Goal: Information Seeking & Learning: Learn about a topic

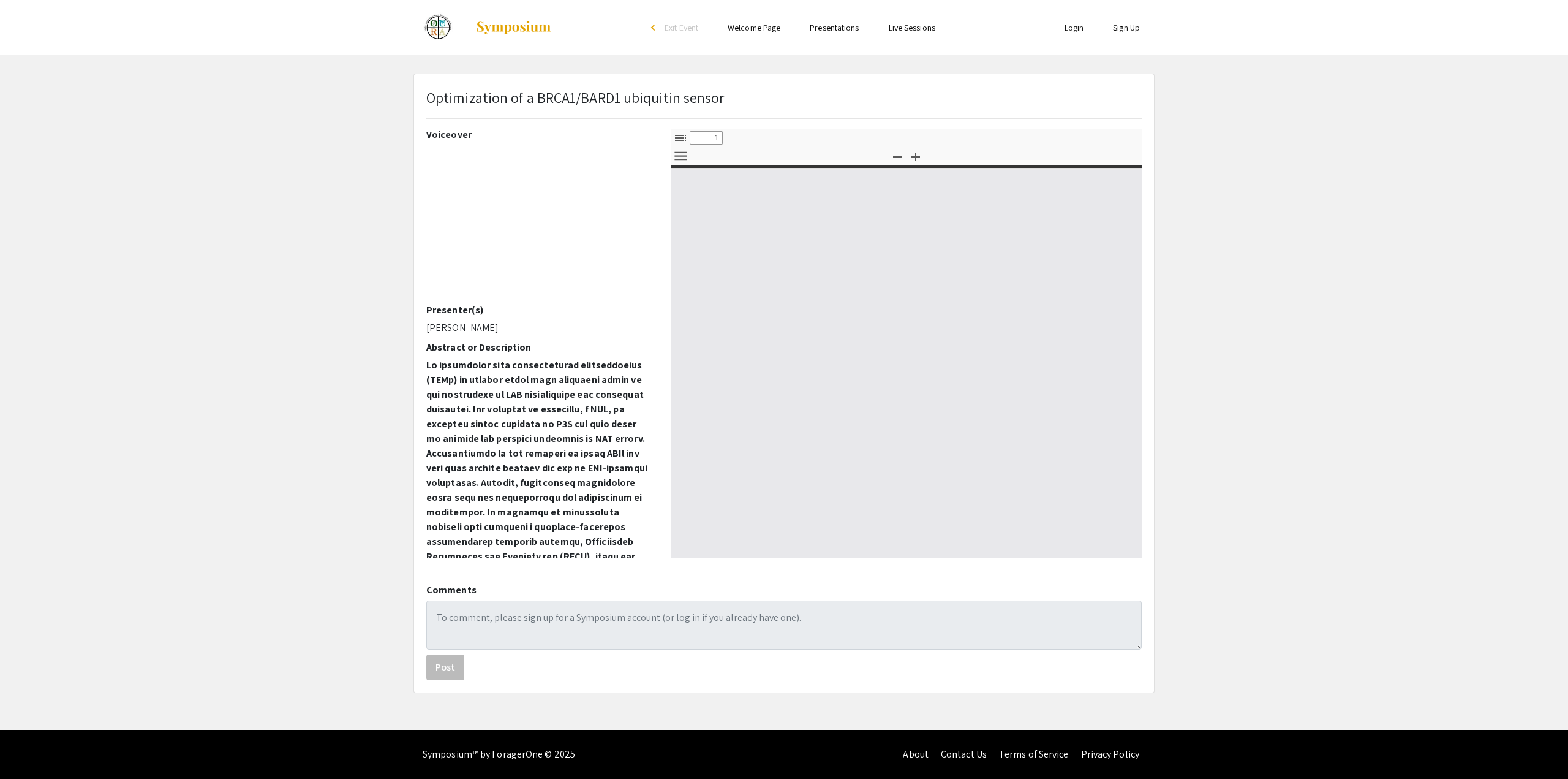
select select "custom"
type input "0"
select select "custom"
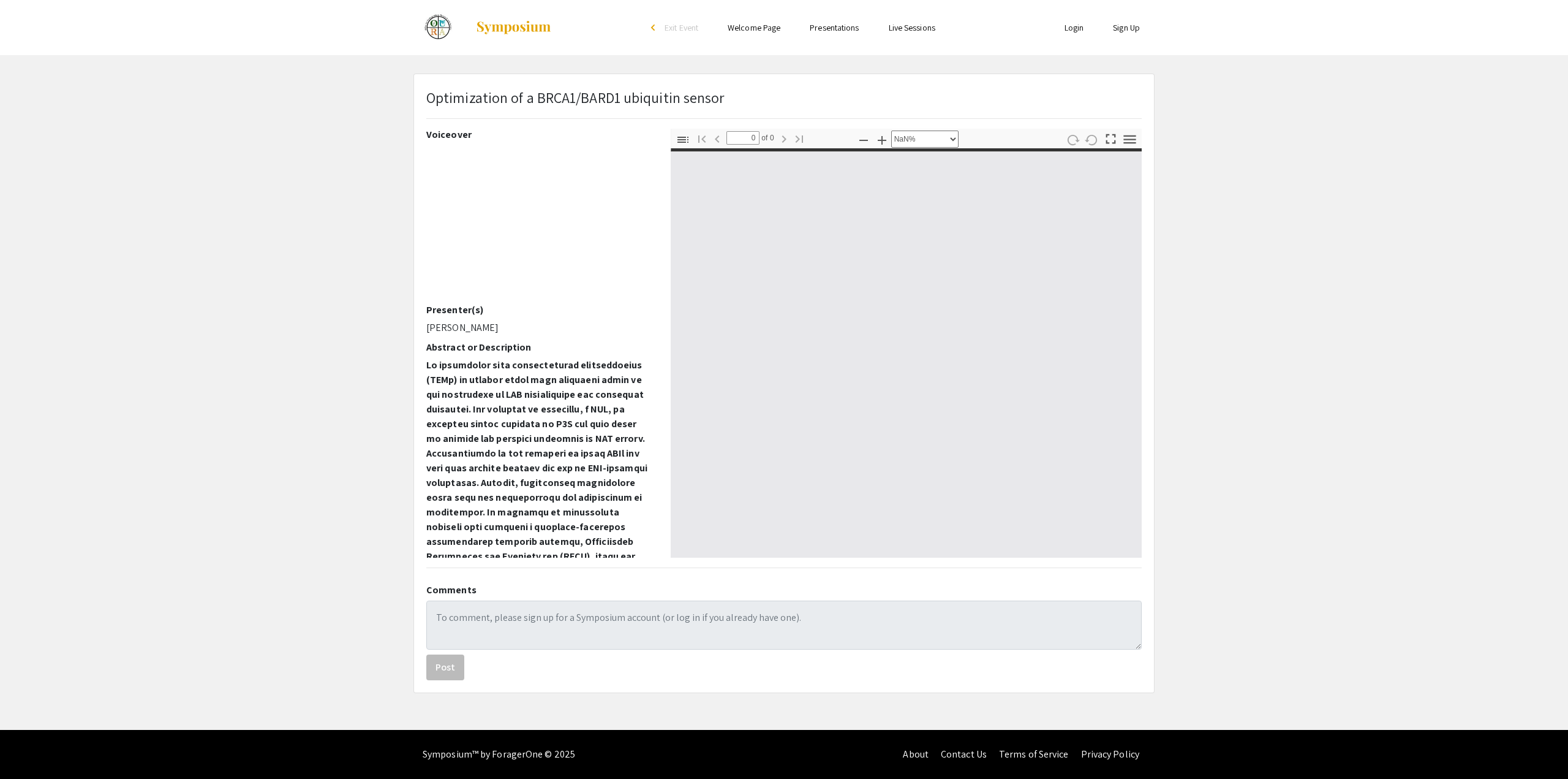
type input "1"
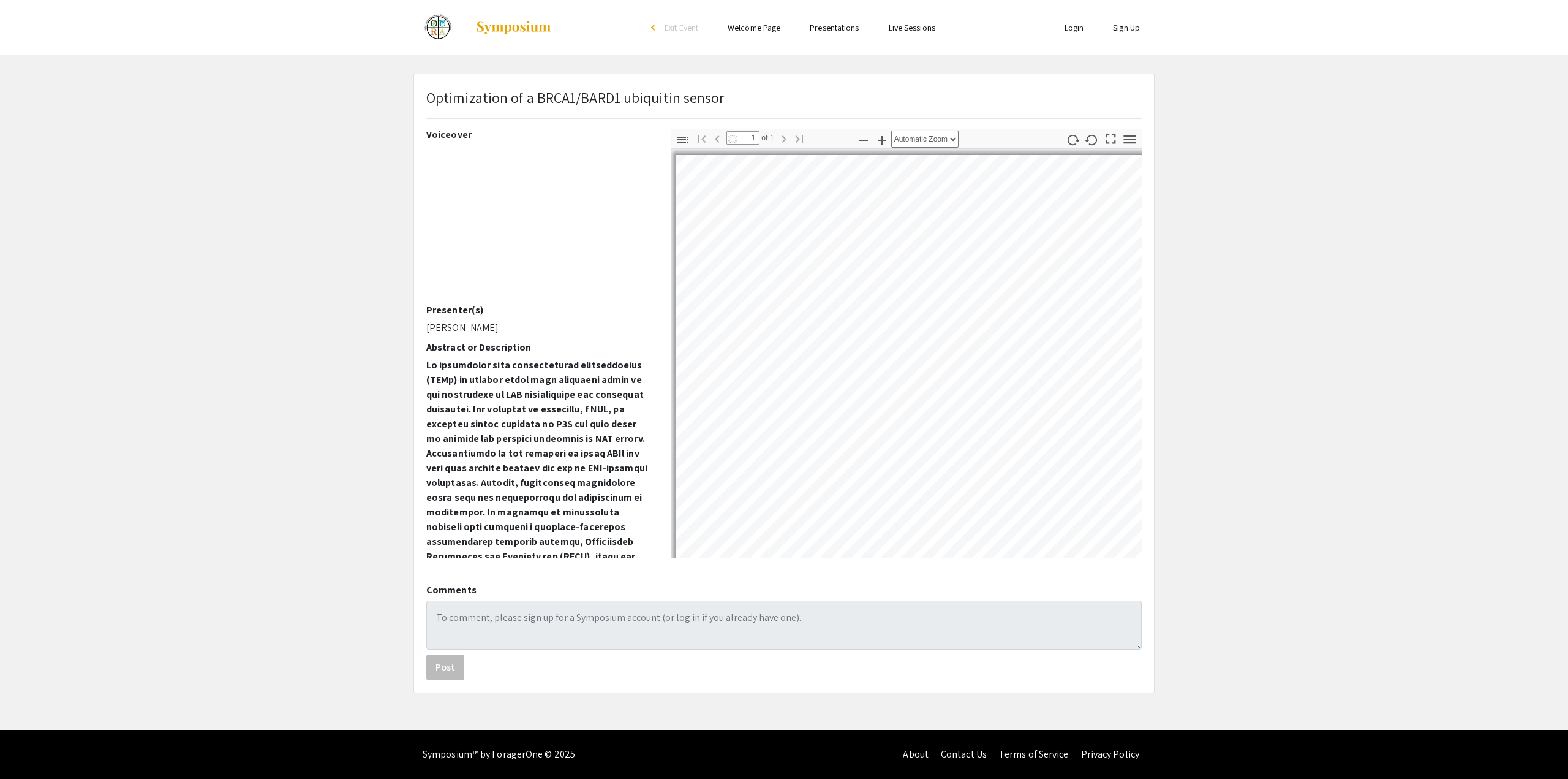
select select "auto"
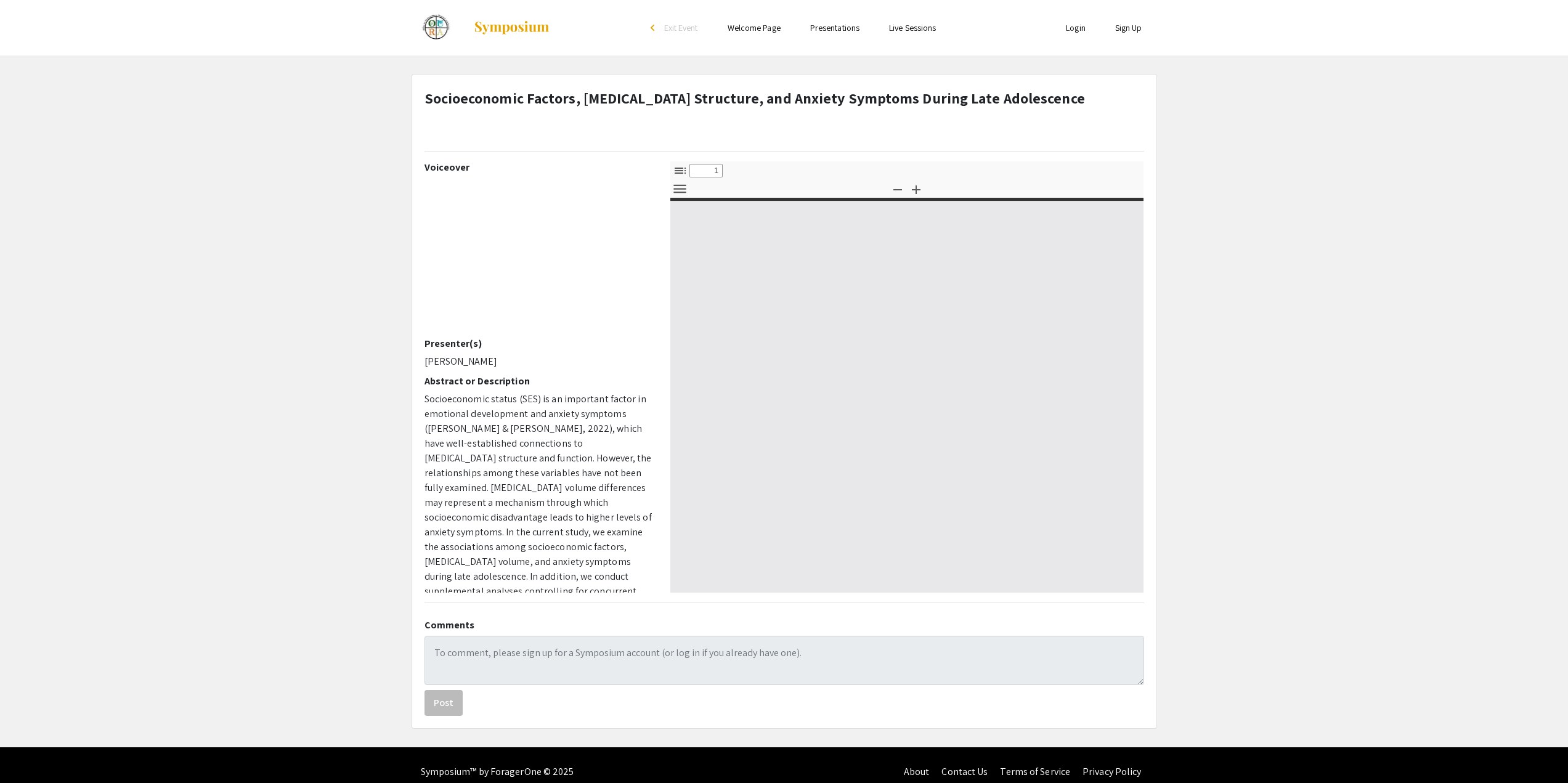
select select "custom"
type input "0"
select select "custom"
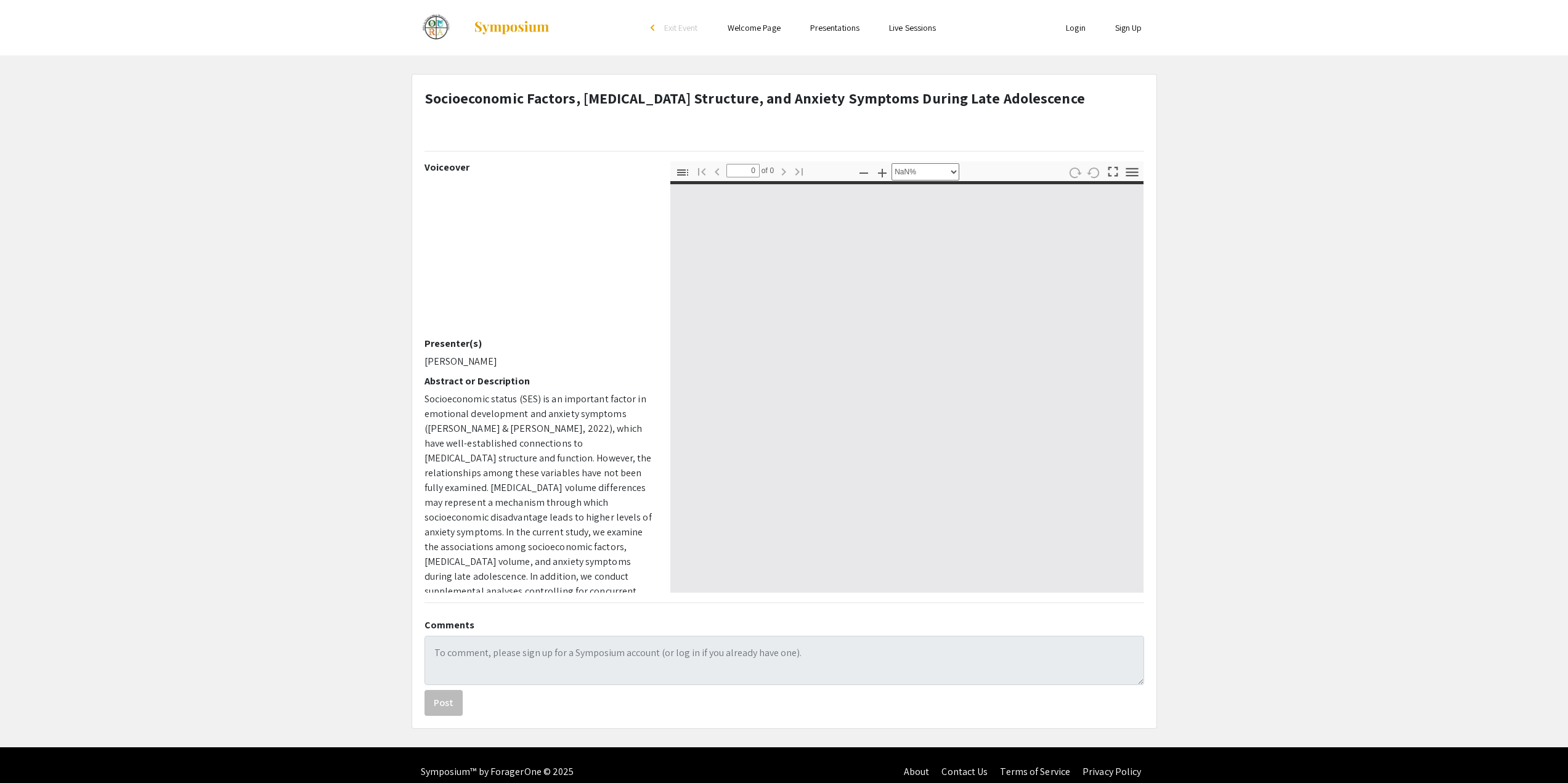
type input "1"
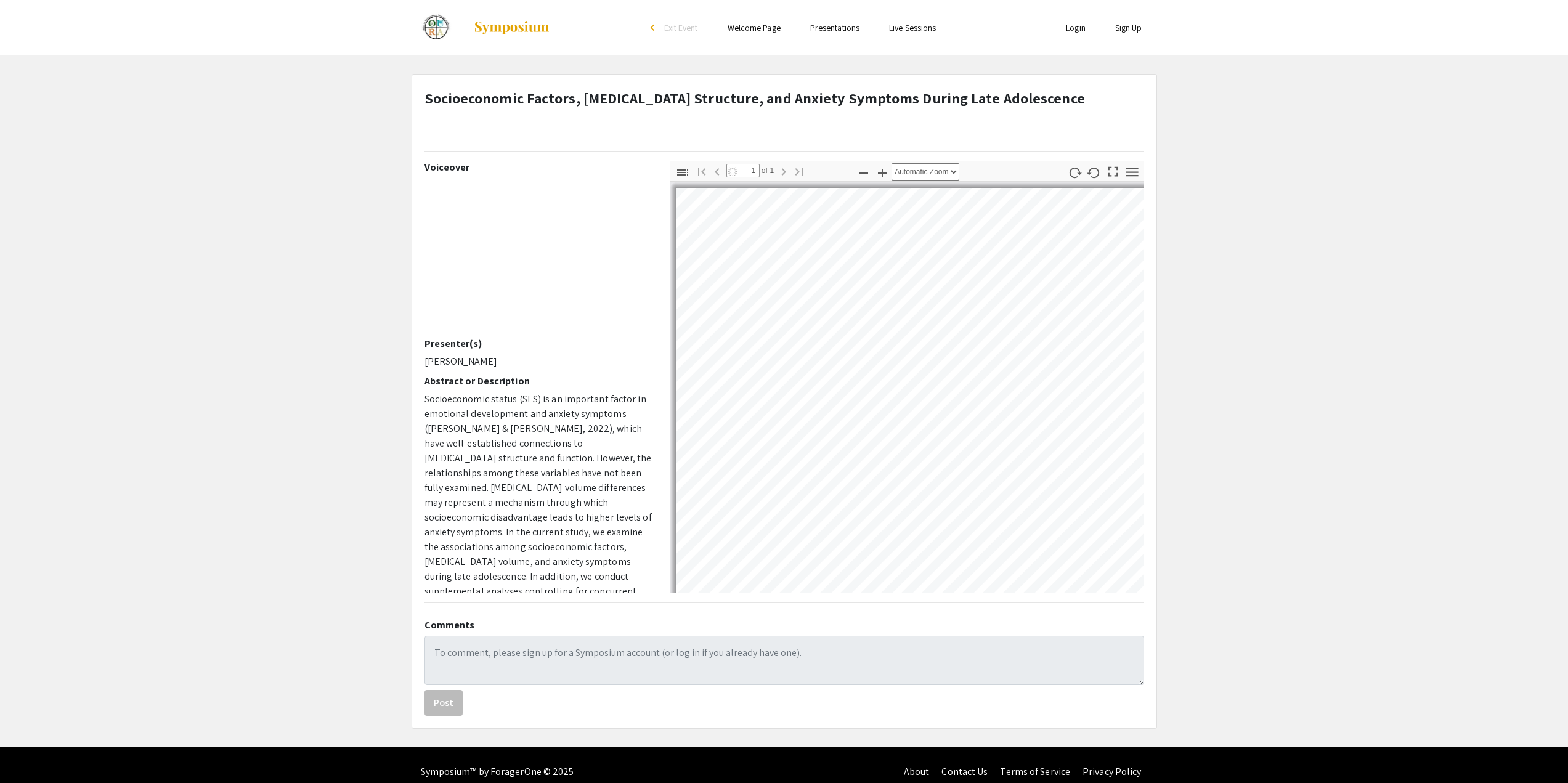
select select "auto"
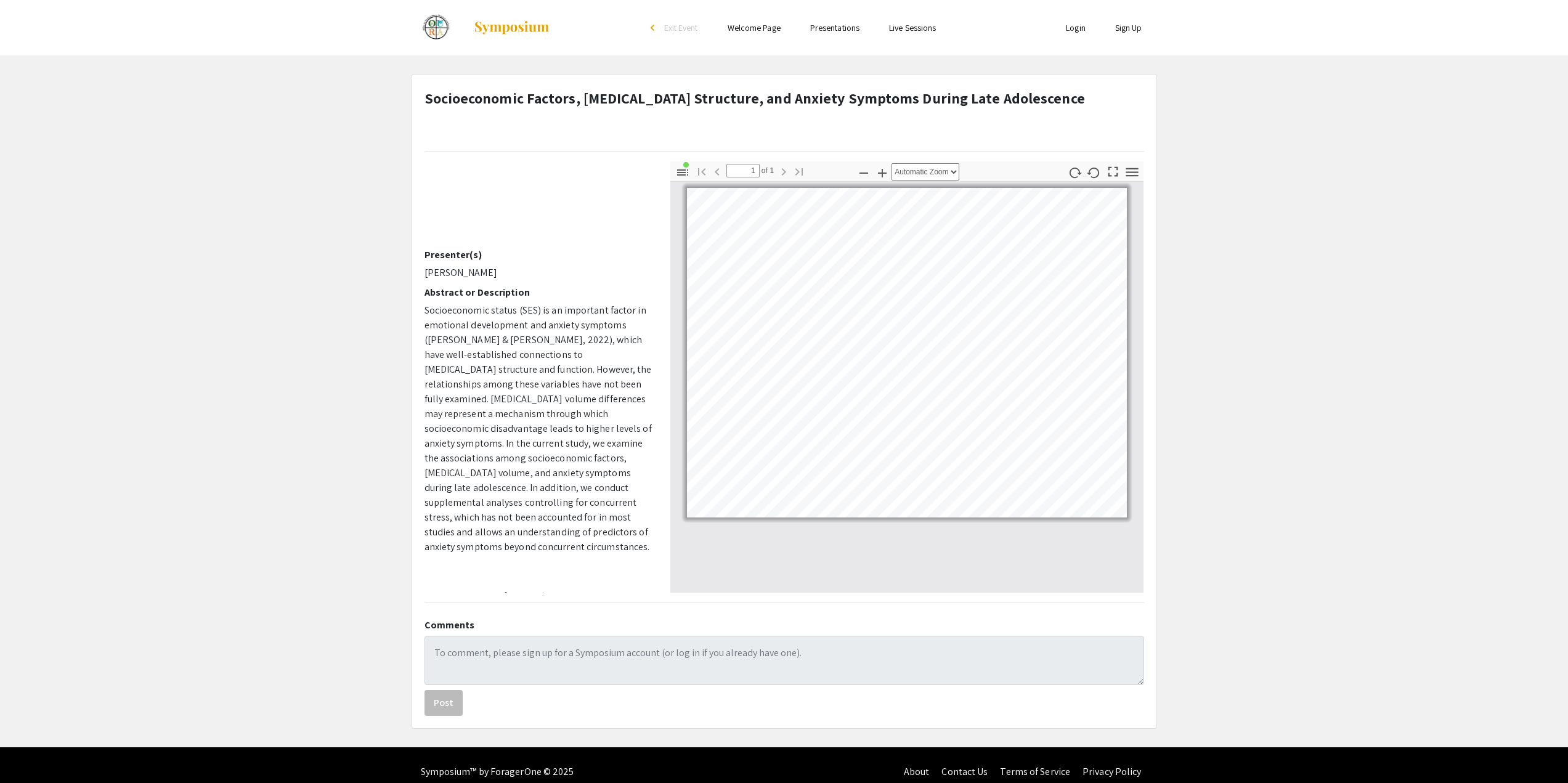
scroll to position [62, 0]
